Goal: Obtain resource: Download file/media

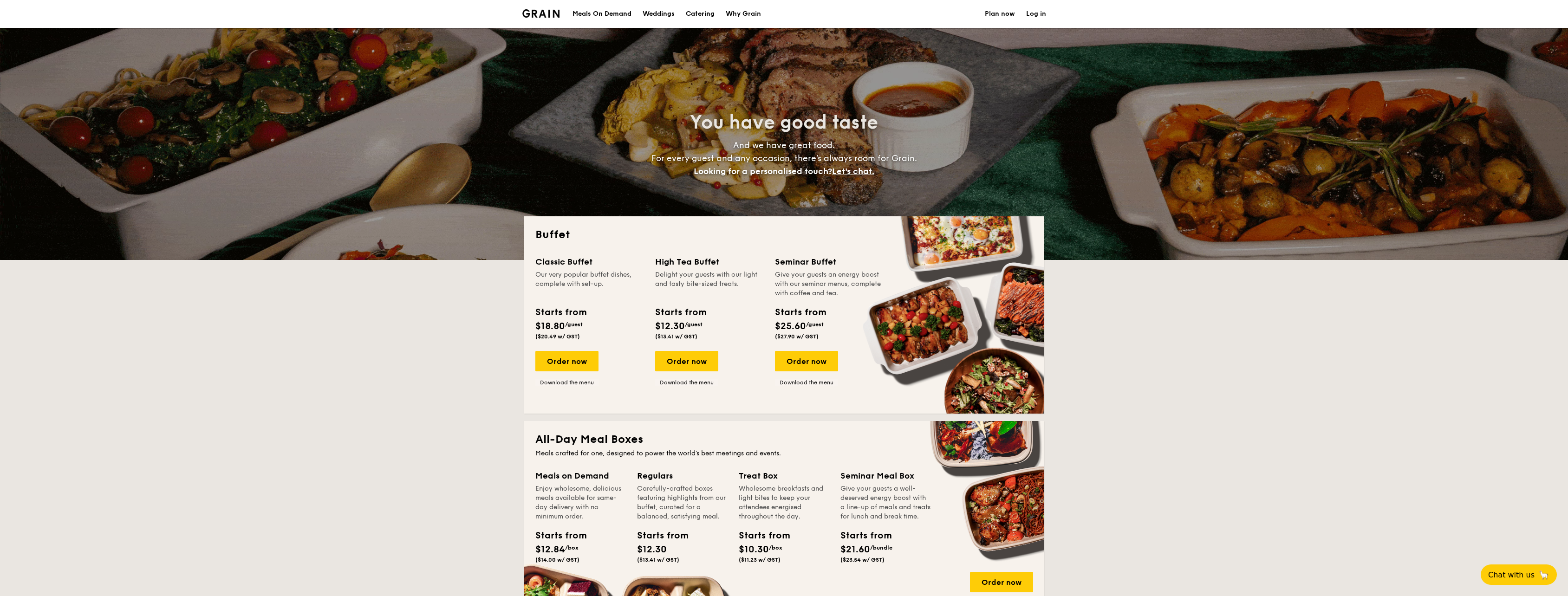
select select
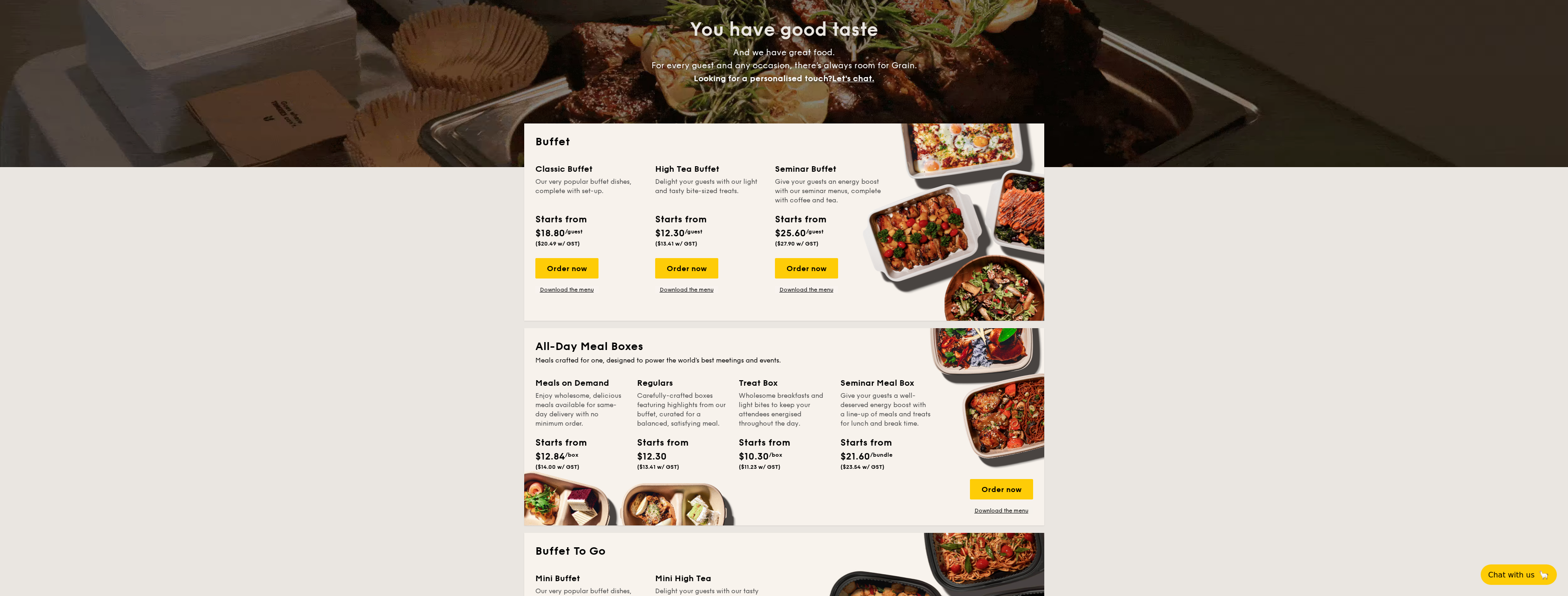
drag, startPoint x: 539, startPoint y: 173, endPoint x: 577, endPoint y: 177, distance: 38.2
click at [575, 172] on div "Classic Buffet" at bounding box center [590, 169] width 108 height 13
drag, startPoint x: 577, startPoint y: 177, endPoint x: 603, endPoint y: 195, distance: 31.6
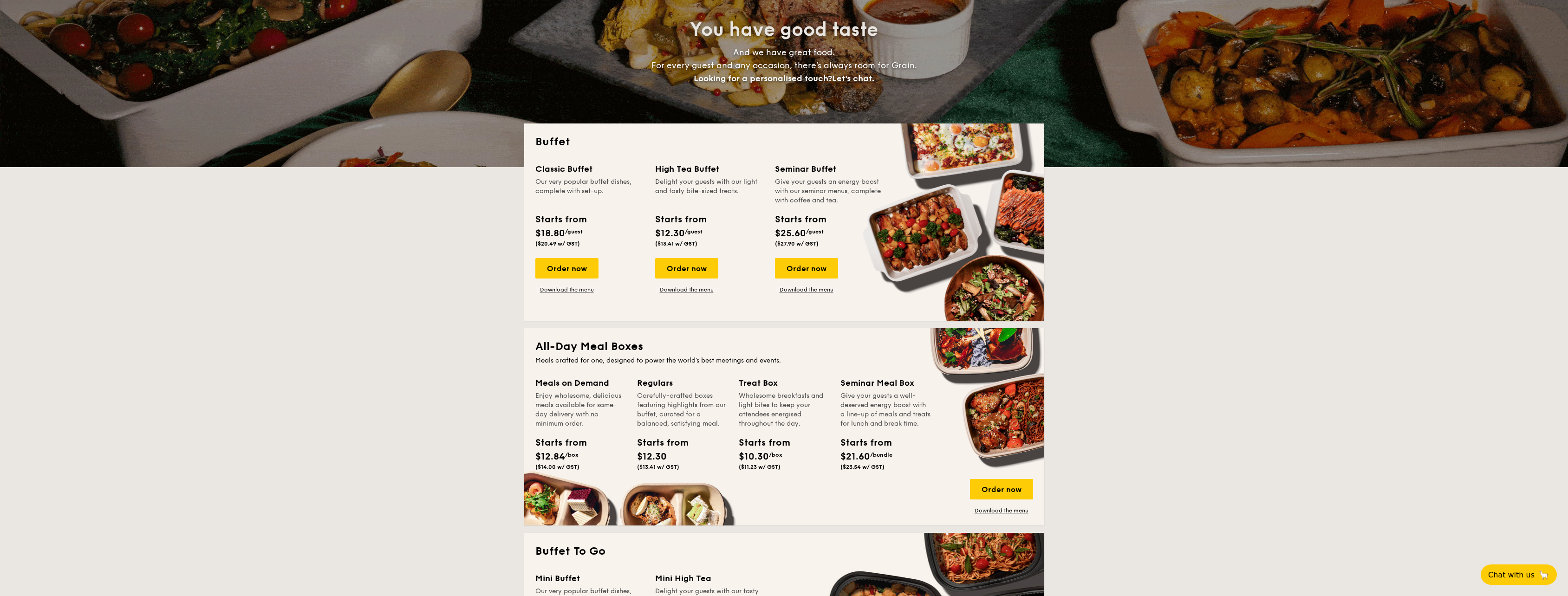
click at [599, 193] on div "Our very popular buffet dishes, complete with set-up." at bounding box center [590, 191] width 108 height 28
drag, startPoint x: 603, startPoint y: 195, endPoint x: 695, endPoint y: 189, distance: 92.2
click at [690, 189] on div "Delight your guests with our light and tasty bite-sized treats." at bounding box center [709, 191] width 108 height 28
drag, startPoint x: 695, startPoint y: 189, endPoint x: 749, endPoint y: 200, distance: 55.1
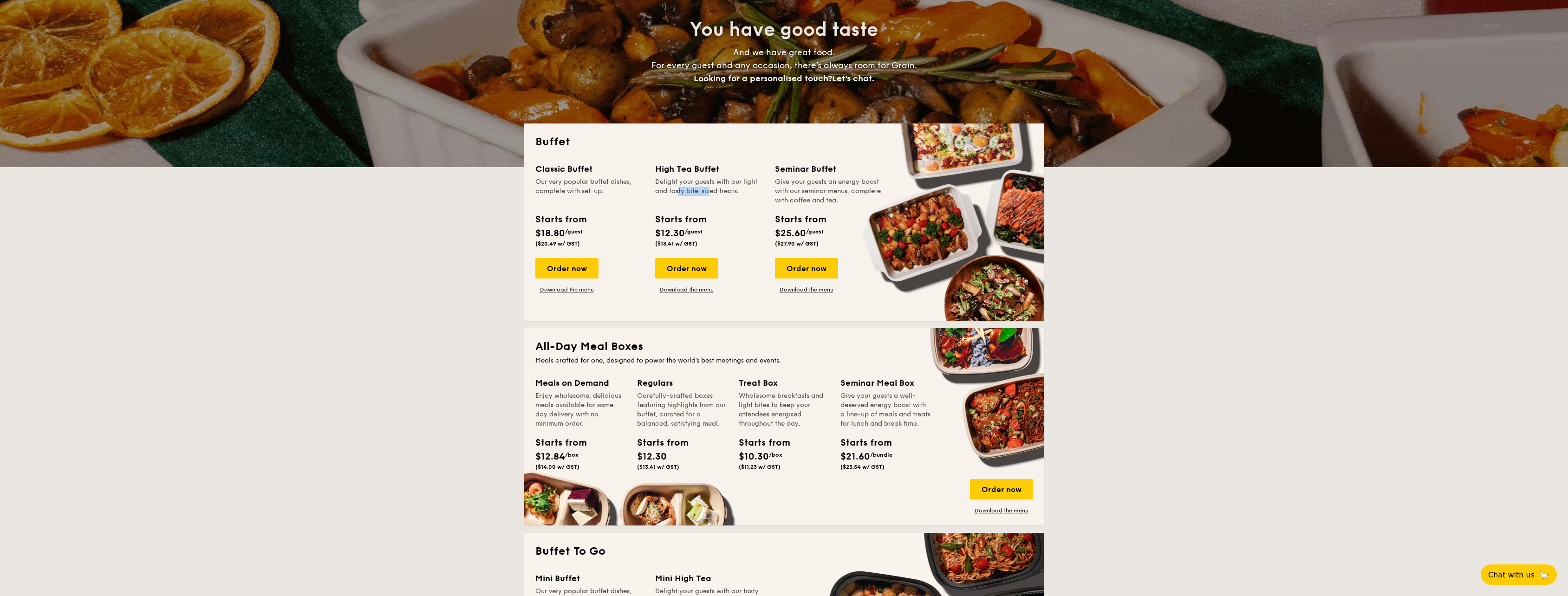
click at [747, 198] on div "Delight your guests with our light and tasty bite-sized treats." at bounding box center [709, 191] width 108 height 28
drag, startPoint x: 749, startPoint y: 200, endPoint x: 786, endPoint y: 224, distance: 44.1
click at [784, 220] on div "Starts from" at bounding box center [800, 219] width 51 height 14
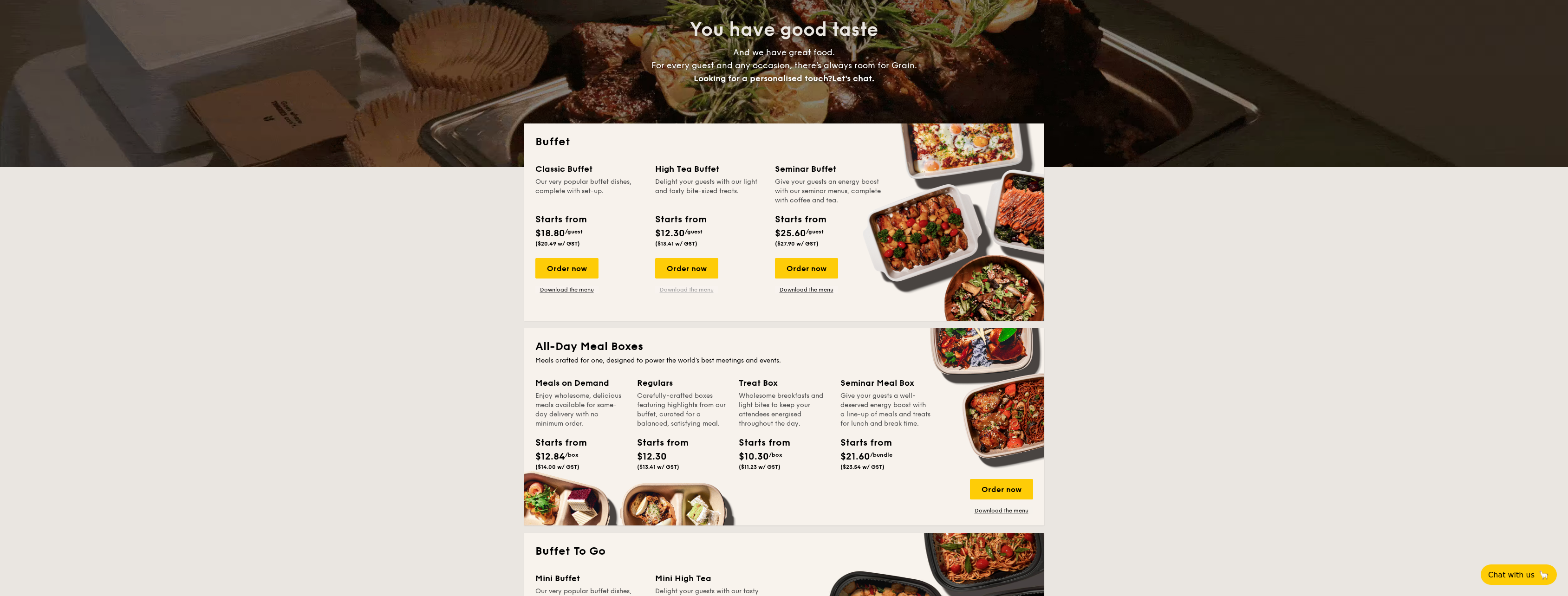
click at [705, 291] on link "Download the menu" at bounding box center [687, 290] width 63 height 7
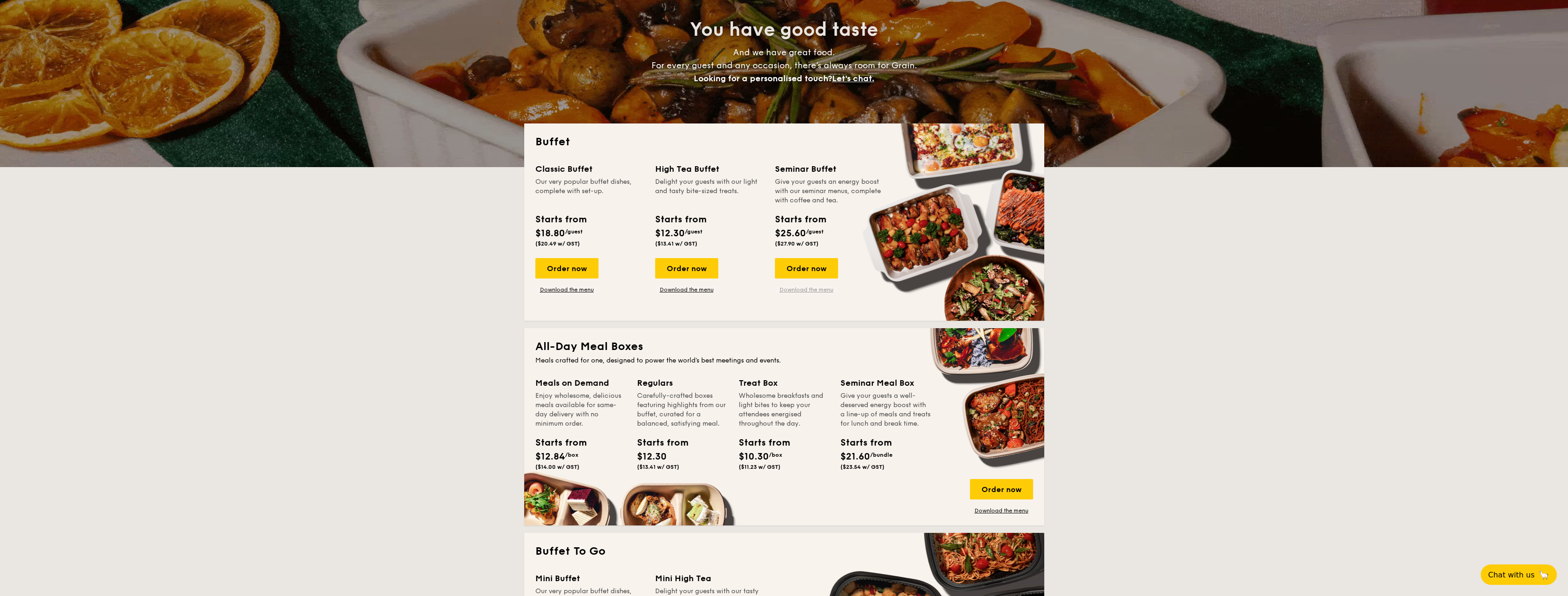
click at [796, 292] on link "Download the menu" at bounding box center [807, 290] width 63 height 7
click at [581, 287] on link "Download the menu" at bounding box center [567, 290] width 63 height 7
